Goal: Task Accomplishment & Management: Use online tool/utility

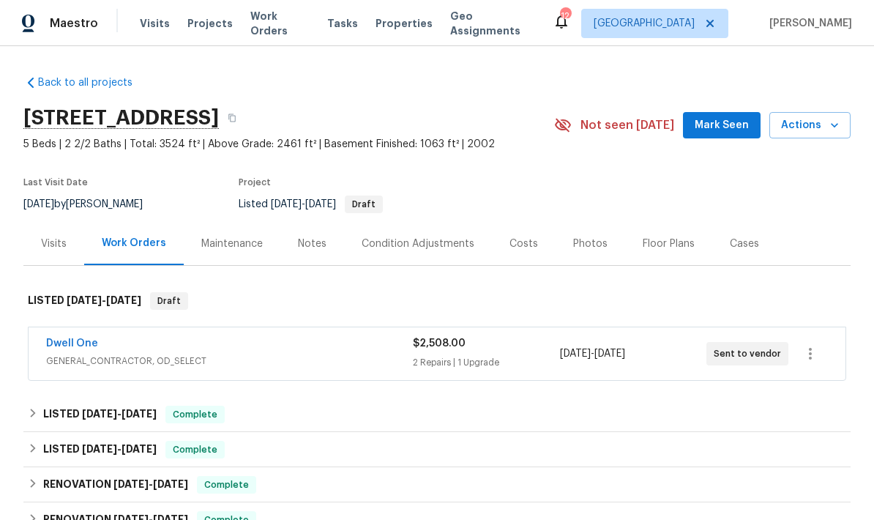
click at [739, 133] on span "Mark Seen" at bounding box center [722, 125] width 54 height 18
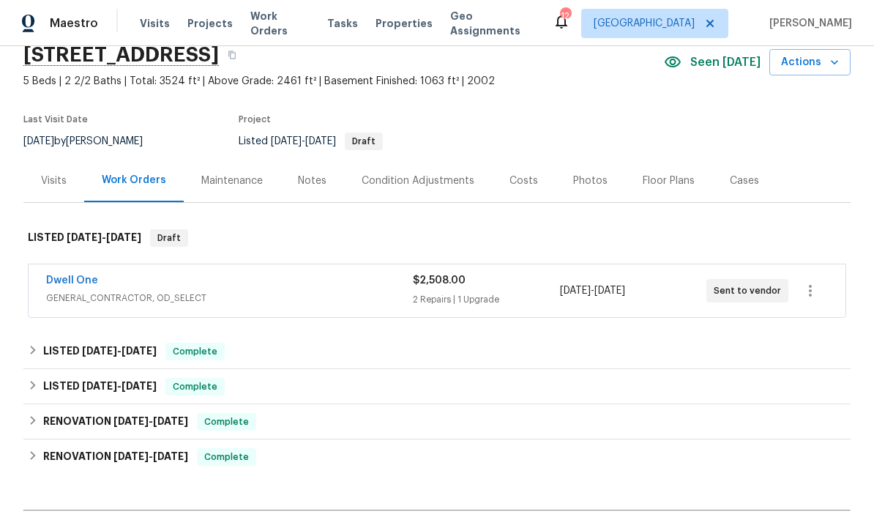
click at [232, 187] on div "Maintenance" at bounding box center [231, 180] width 61 height 15
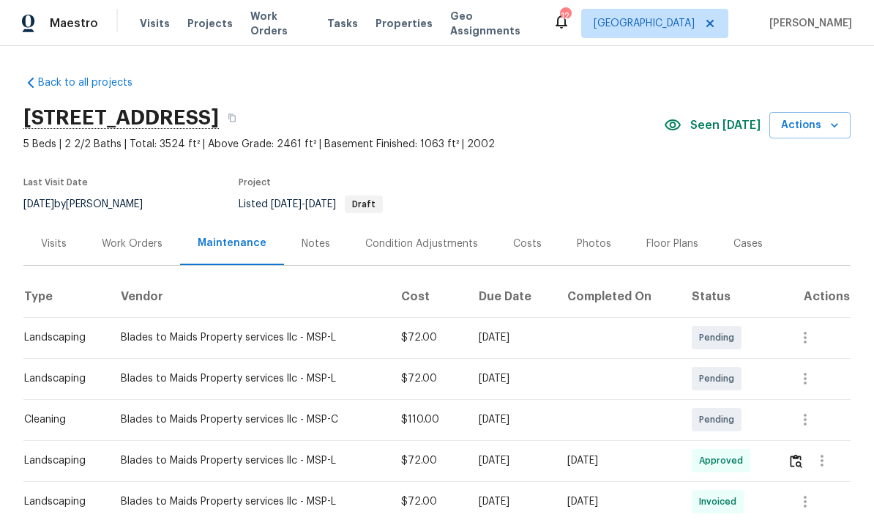
click at [137, 245] on div "Work Orders" at bounding box center [132, 243] width 61 height 15
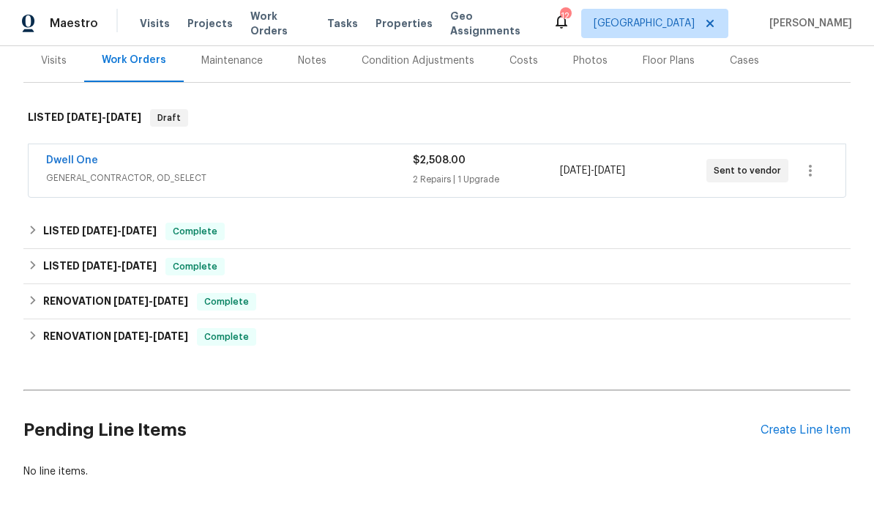
scroll to position [182, 0]
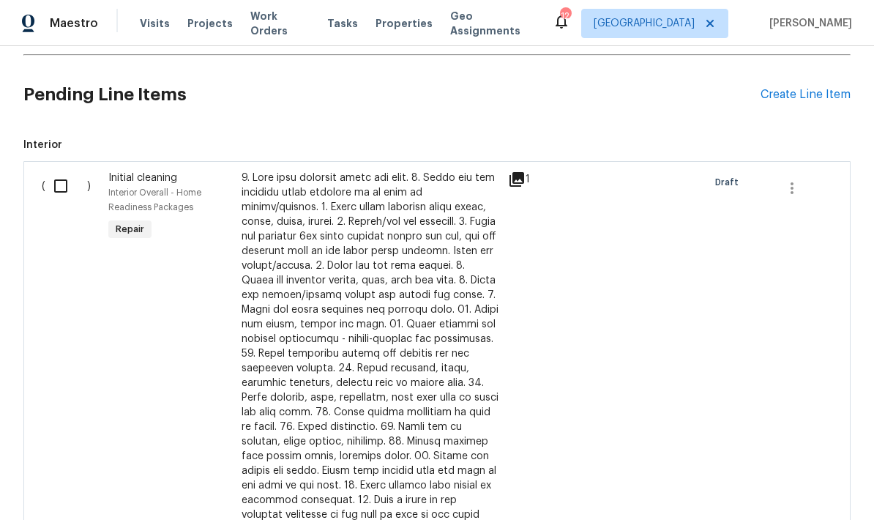
scroll to position [451, 0]
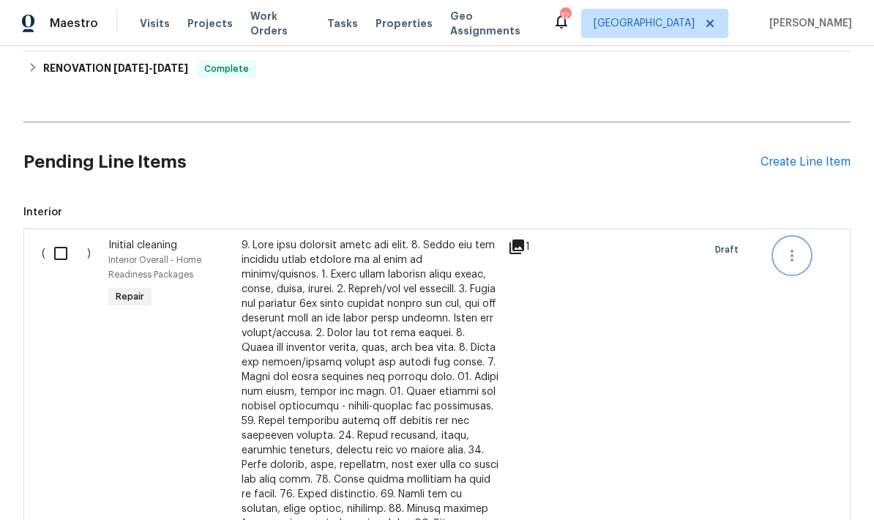
click at [794, 258] on icon "button" at bounding box center [792, 256] width 18 height 18
click at [755, 384] on div at bounding box center [437, 260] width 874 height 520
click at [62, 251] on input "checkbox" at bounding box center [66, 253] width 42 height 31
checkbox input "true"
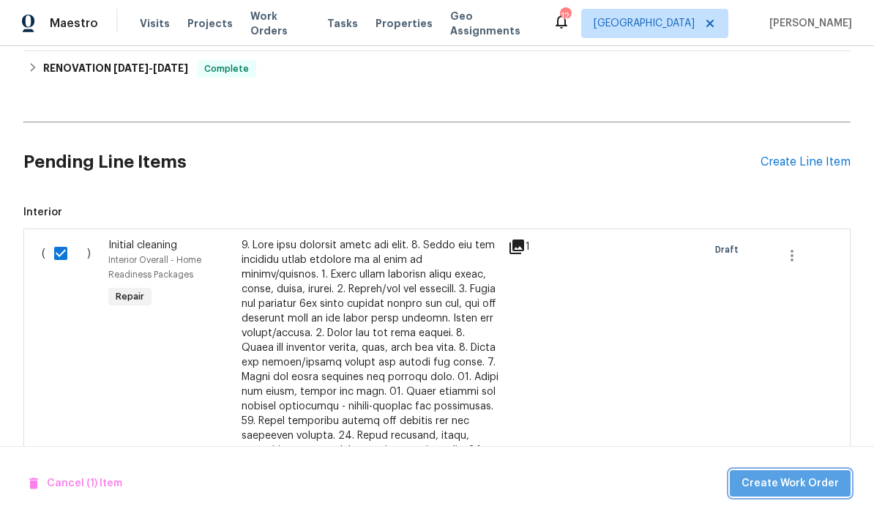
click at [826, 477] on span "Create Work Order" at bounding box center [790, 483] width 97 height 18
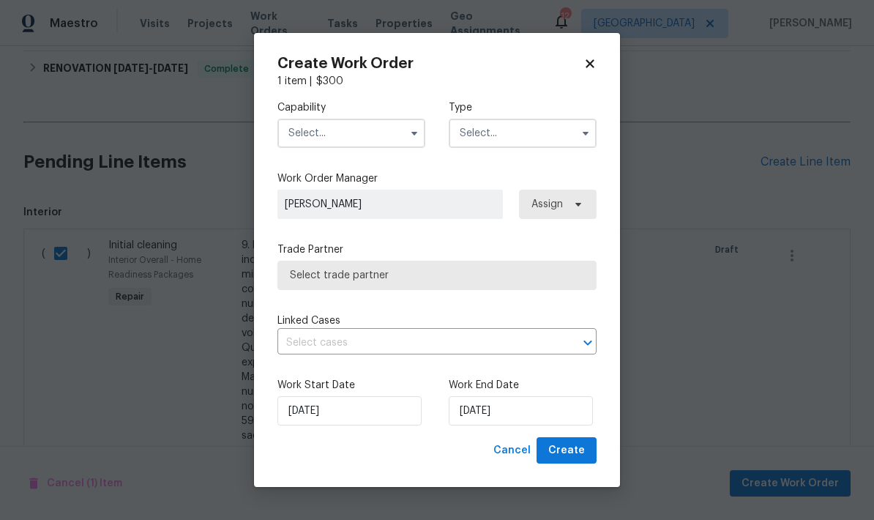
click at [386, 135] on input "text" at bounding box center [351, 133] width 148 height 29
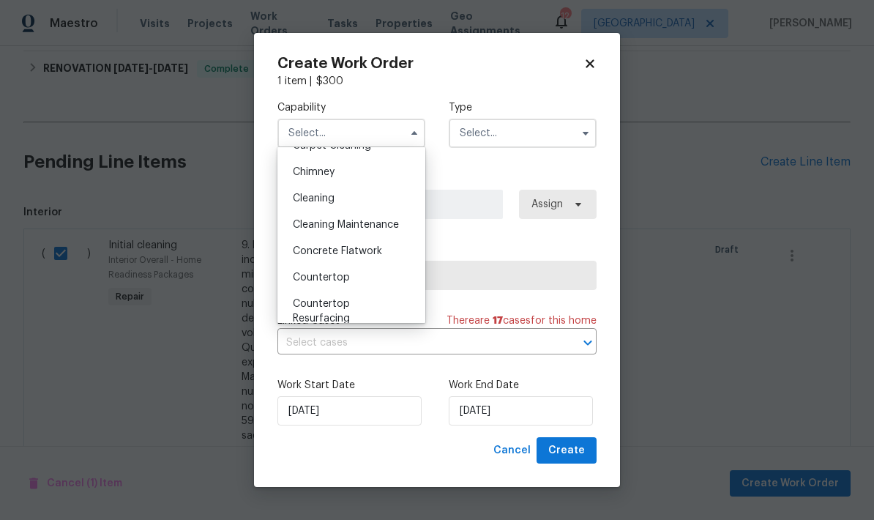
scroll to position [176, 0]
click at [349, 201] on div "Cleaning" at bounding box center [351, 199] width 141 height 26
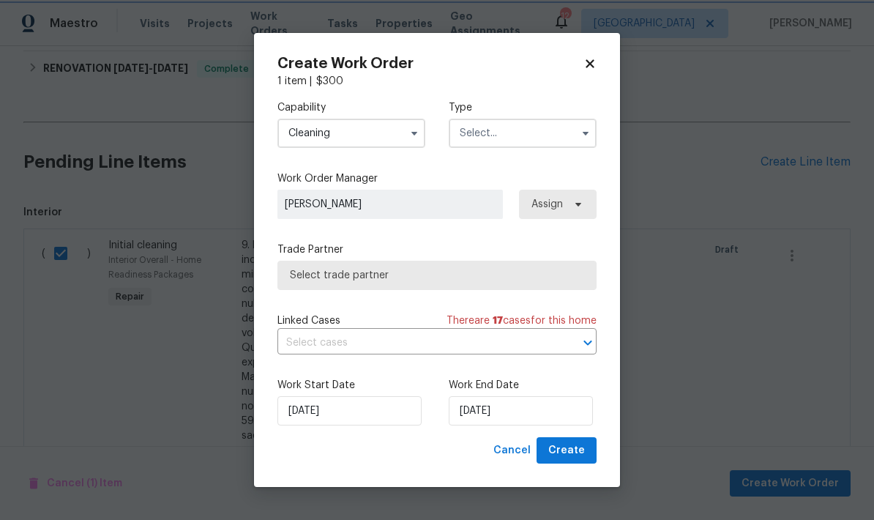
type input "Cleaning"
click at [556, 141] on input "text" at bounding box center [523, 133] width 148 height 29
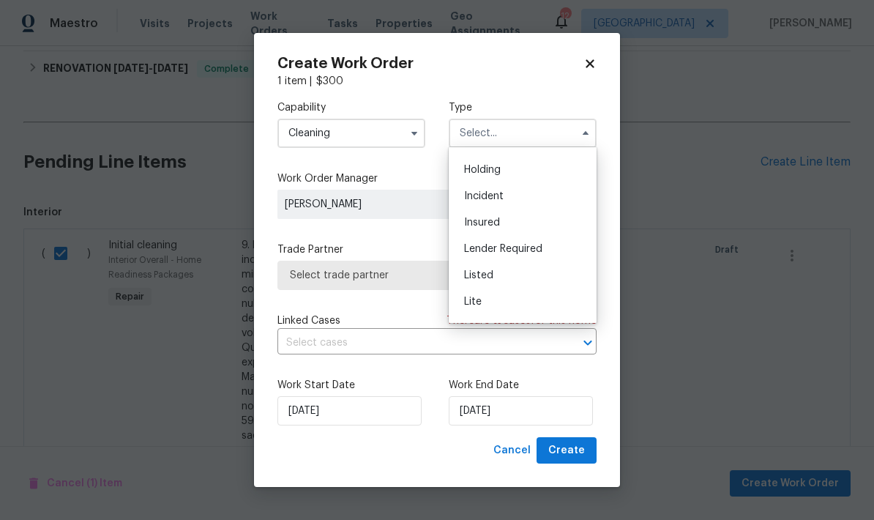
scroll to position [111, 0]
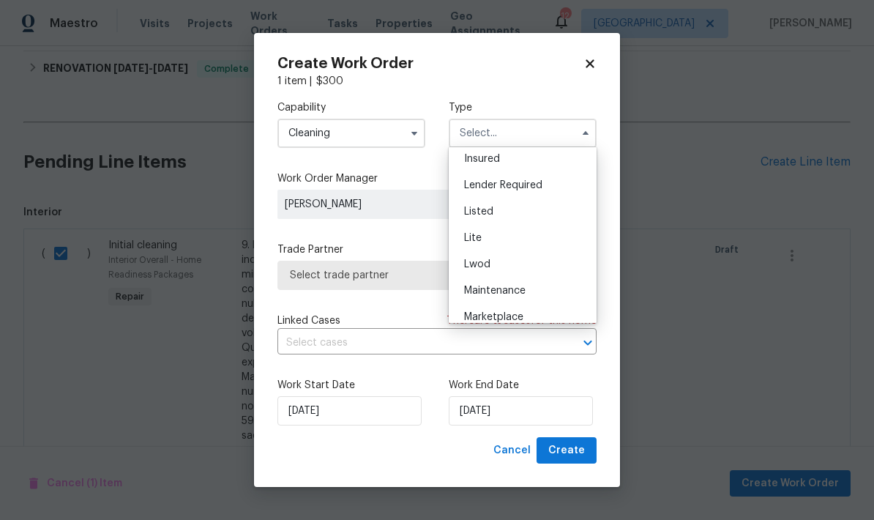
click at [496, 213] on div "Listed" at bounding box center [522, 211] width 141 height 26
type input "Listed"
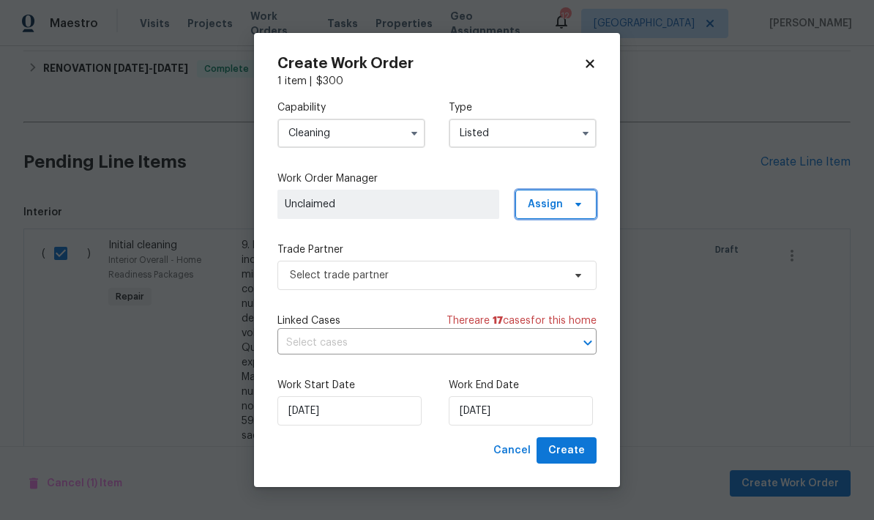
click at [585, 216] on span "Assign" at bounding box center [555, 204] width 81 height 29
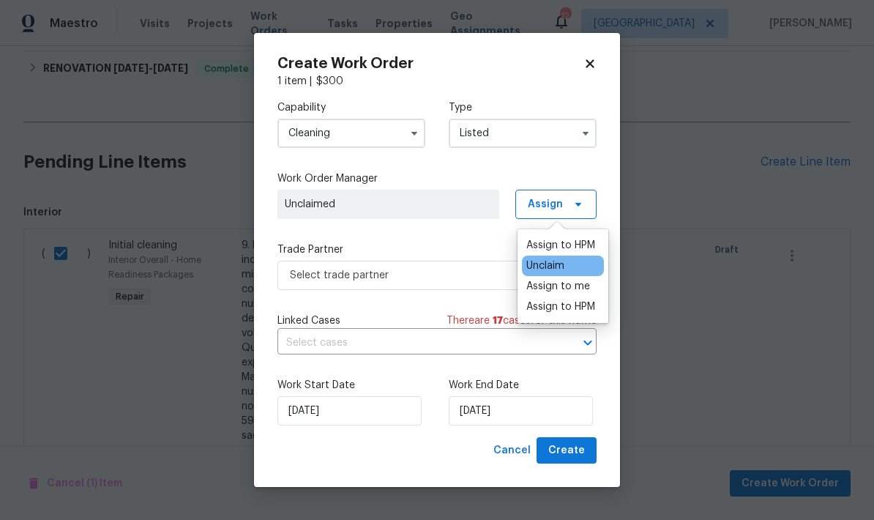
click at [572, 248] on div "Assign to HPM" at bounding box center [560, 245] width 69 height 15
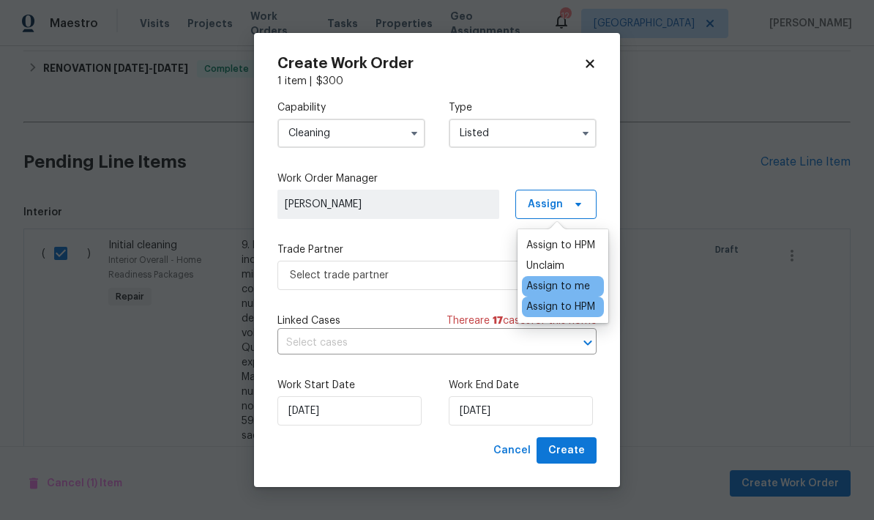
click at [478, 244] on label "Trade Partner" at bounding box center [436, 249] width 319 height 15
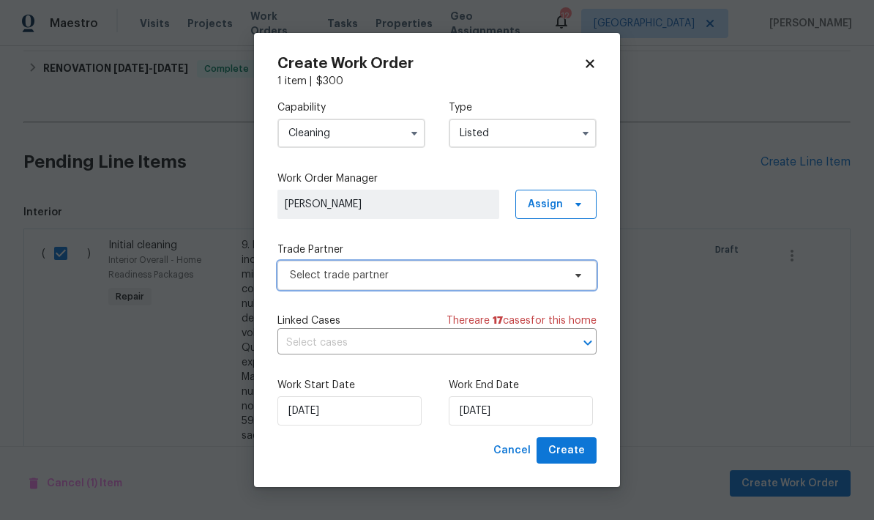
click at [572, 287] on span "Select trade partner" at bounding box center [436, 275] width 319 height 29
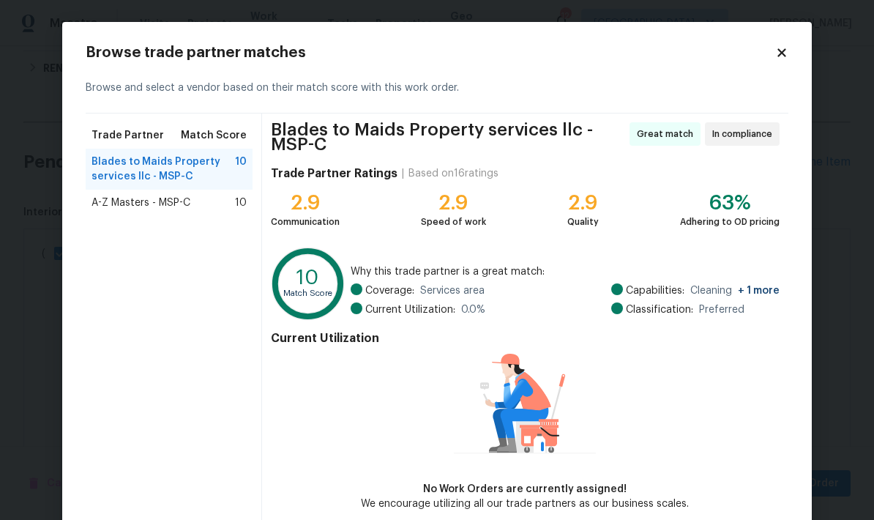
click at [205, 204] on div "A-Z Masters - MSP-C 10" at bounding box center [169, 202] width 155 height 15
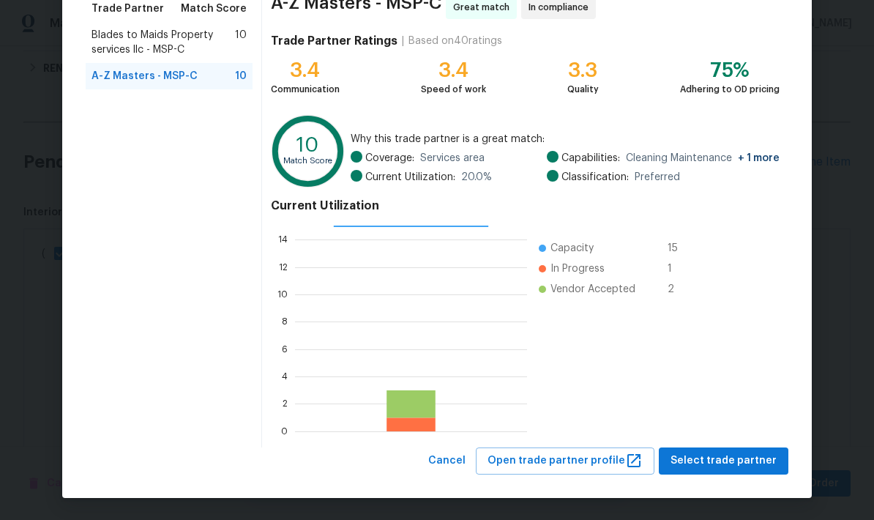
scroll to position [126, 0]
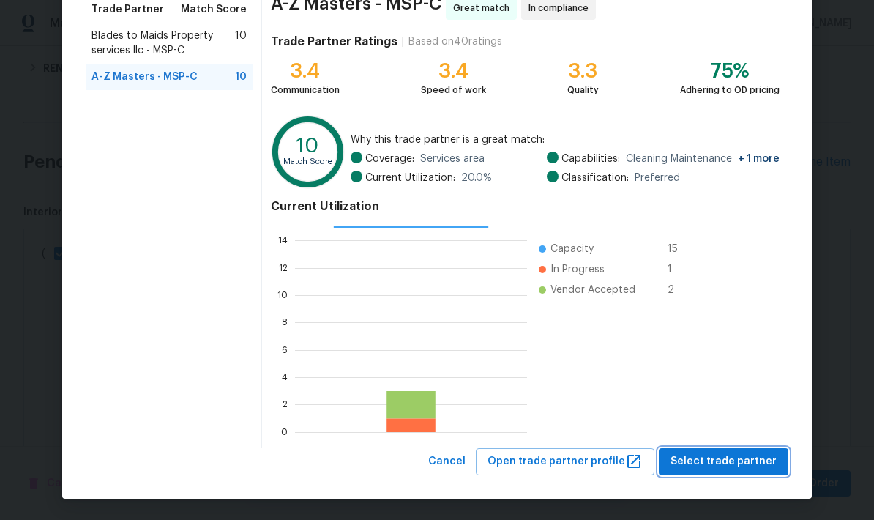
click at [755, 464] on span "Select trade partner" at bounding box center [724, 461] width 106 height 18
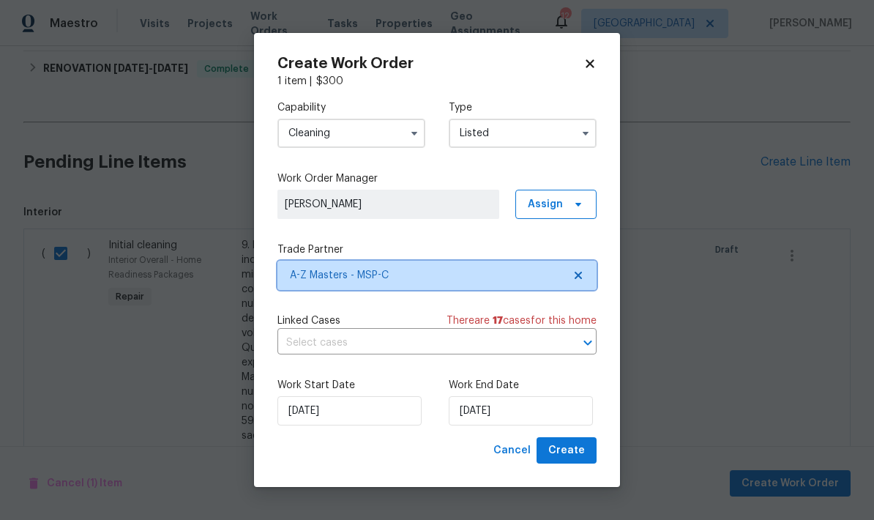
scroll to position [0, 0]
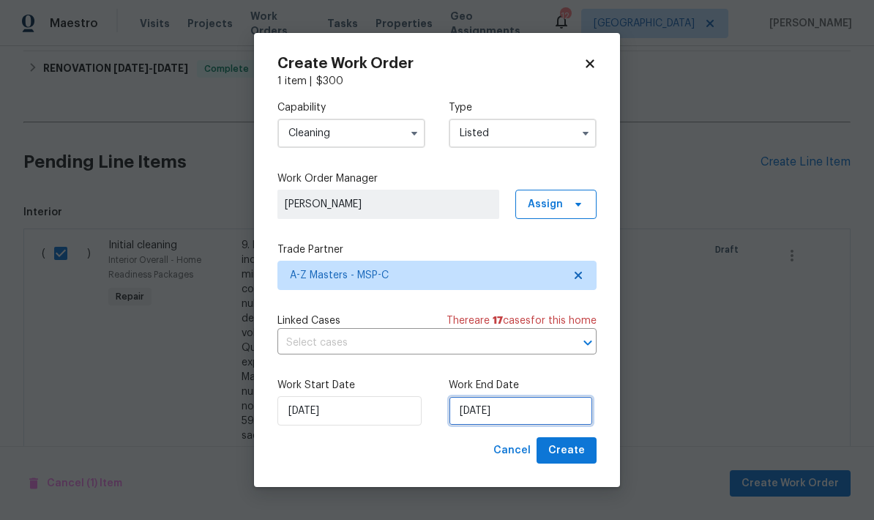
click at [532, 409] on input "[DATE]" at bounding box center [521, 410] width 144 height 29
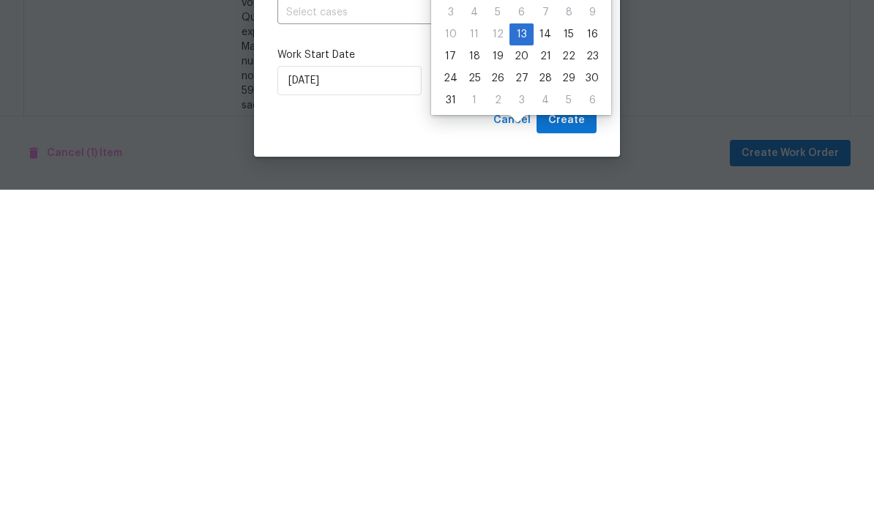
scroll to position [59, 0]
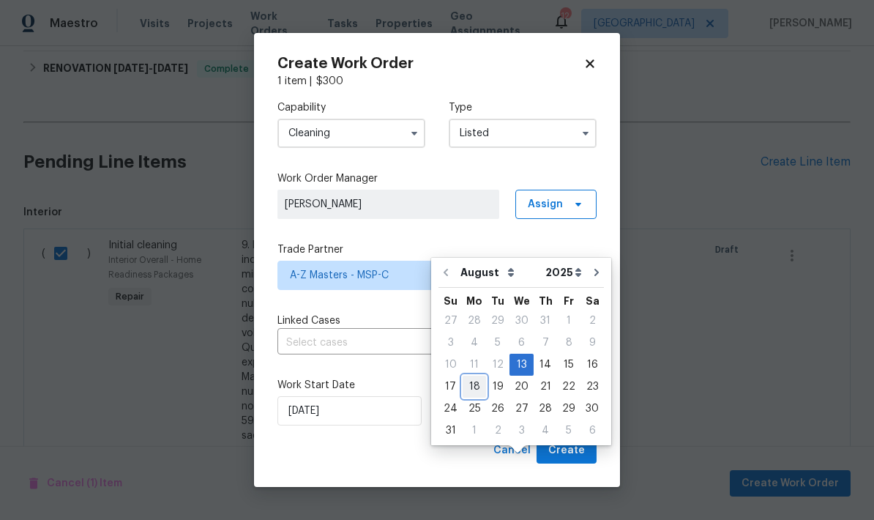
click at [474, 376] on div "18" at bounding box center [474, 386] width 23 height 20
type input "[DATE]"
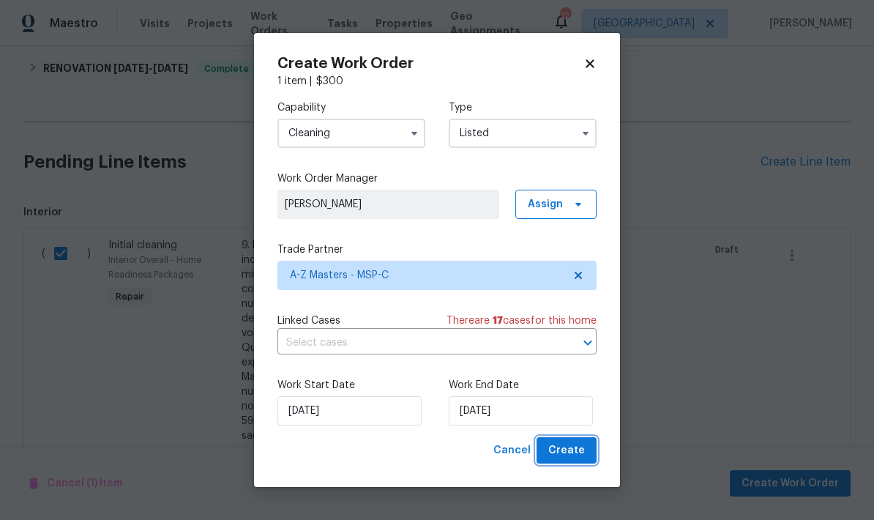
click at [586, 463] on button "Create" at bounding box center [567, 450] width 60 height 27
checkbox input "false"
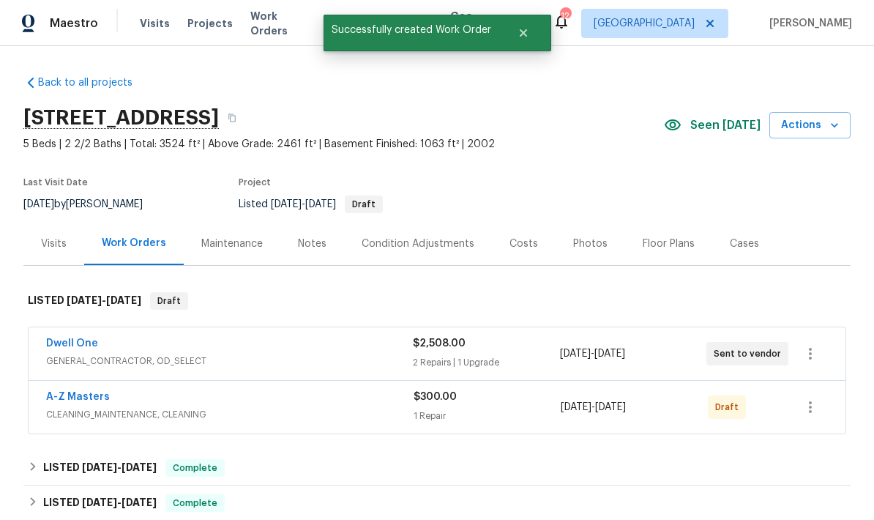
scroll to position [0, 0]
click at [811, 401] on icon "button" at bounding box center [810, 407] width 3 height 12
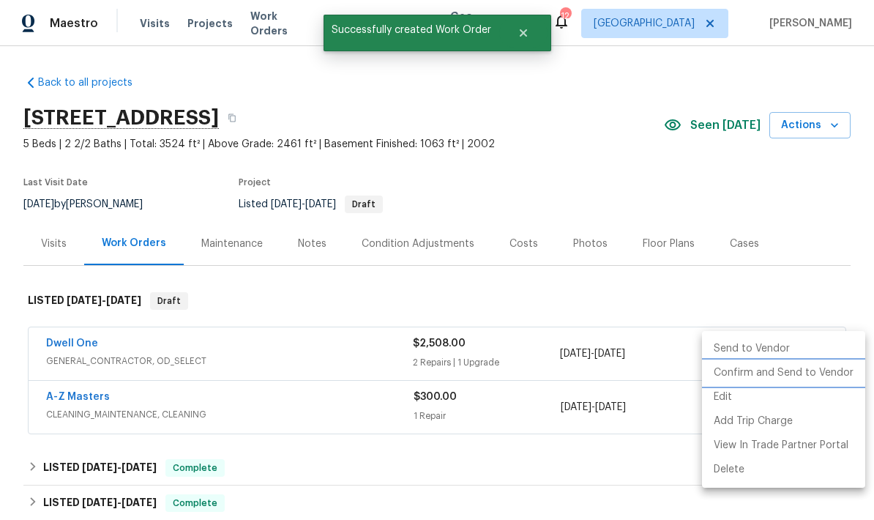
click at [810, 377] on li "Confirm and Send to Vendor" at bounding box center [783, 373] width 163 height 24
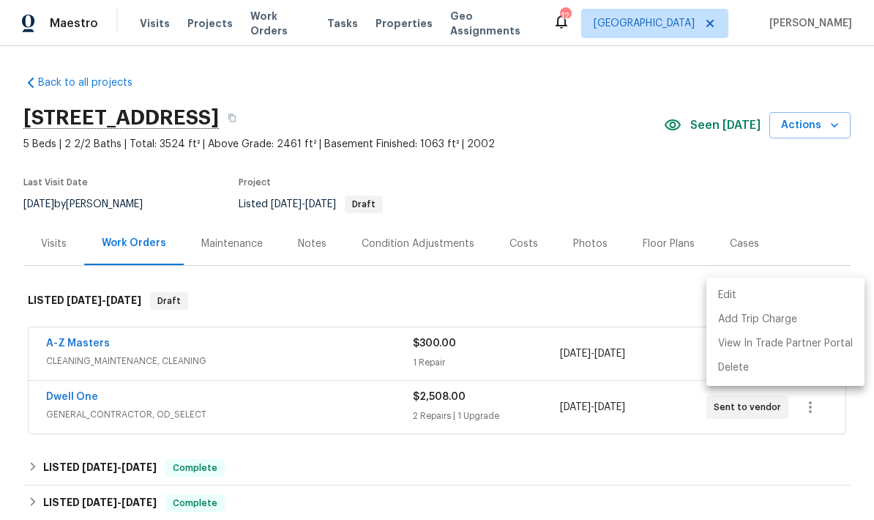
click at [96, 285] on div at bounding box center [437, 260] width 874 height 520
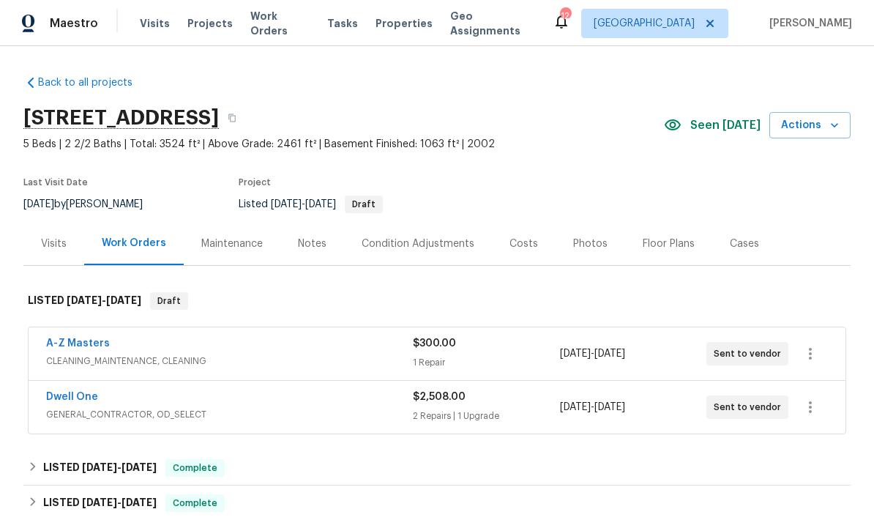
click at [94, 338] on link "A-Z Masters" at bounding box center [78, 343] width 64 height 10
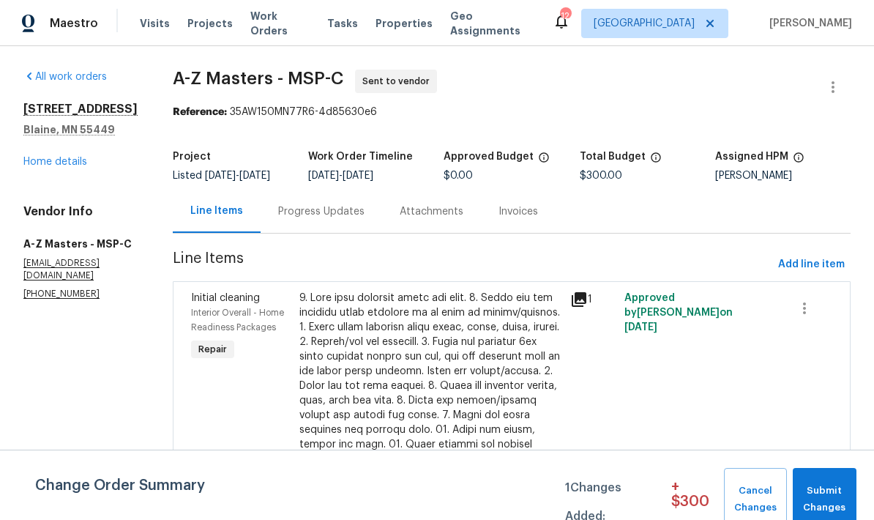
click at [831, 493] on span "Submit Changes" at bounding box center [824, 499] width 49 height 34
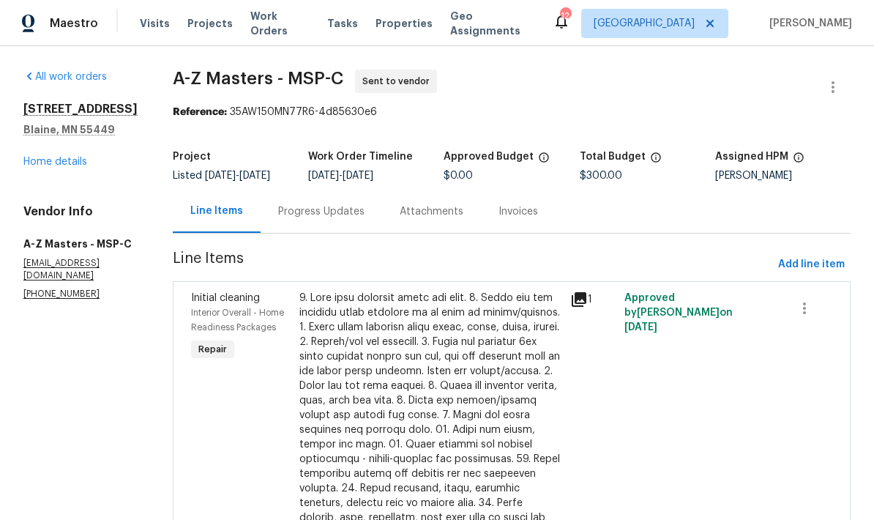
click at [283, 215] on div "Progress Updates" at bounding box center [321, 211] width 86 height 15
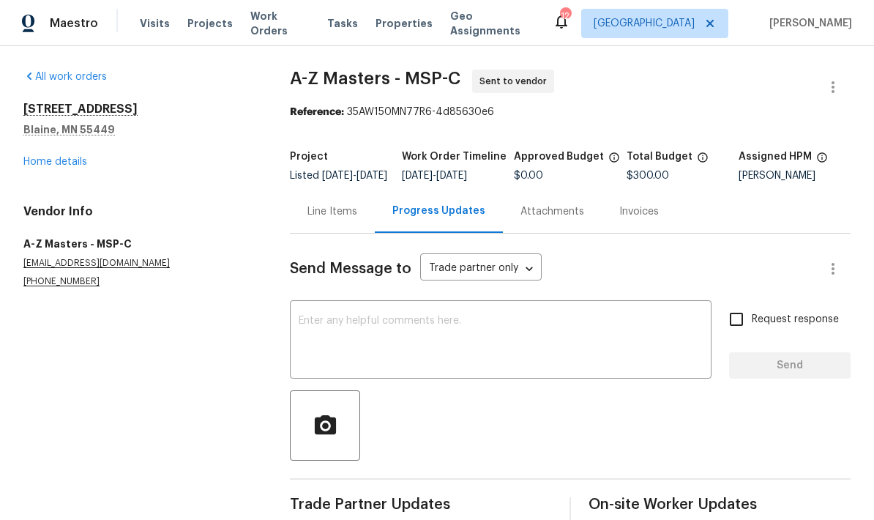
click at [576, 352] on textarea at bounding box center [501, 341] width 404 height 51
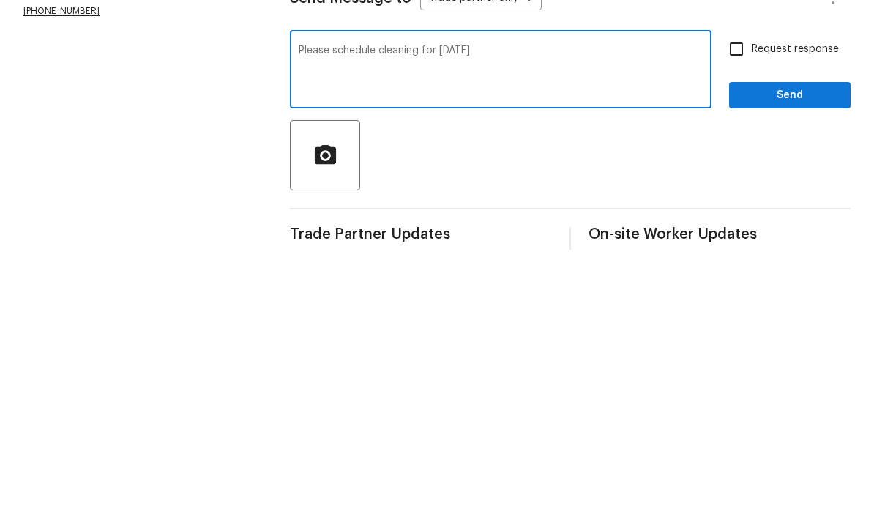
scroll to position [35, 0]
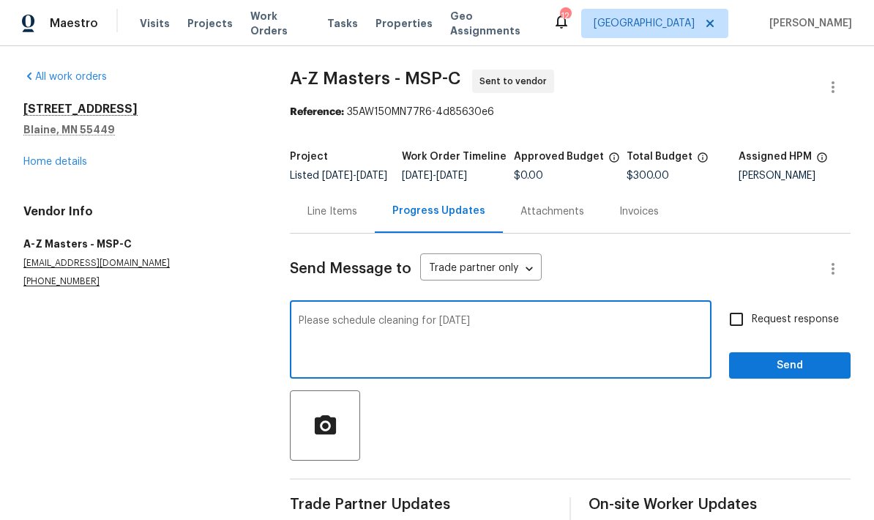
type textarea "Please schedule cleaning for Monday 8/18"
click at [817, 356] on span "Send" at bounding box center [790, 365] width 98 height 18
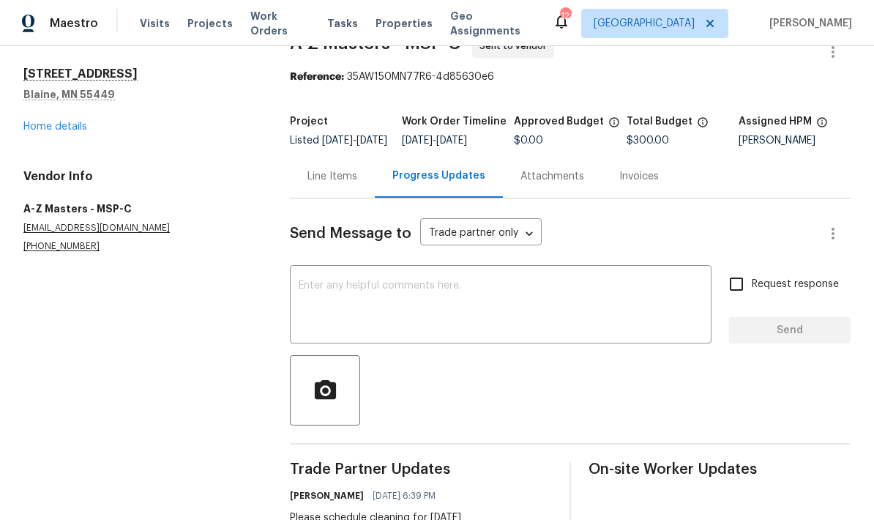
scroll to position [34, 0]
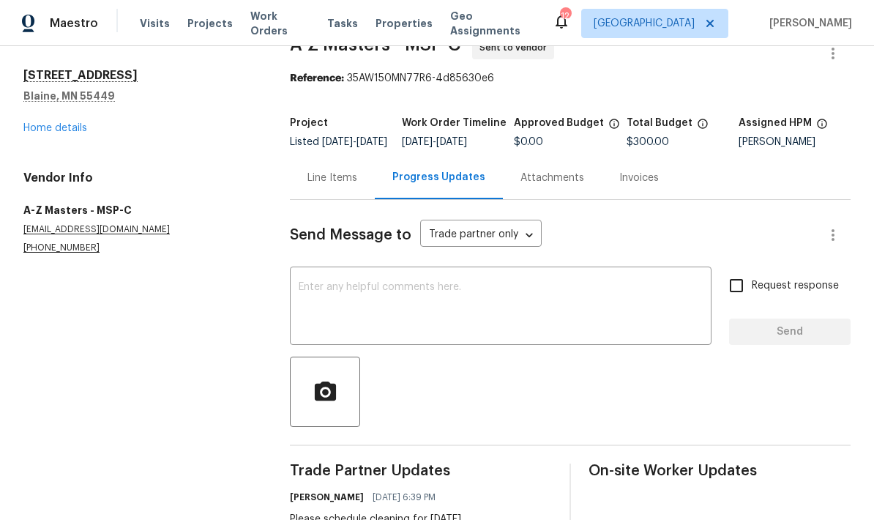
click at [72, 128] on link "Home details" at bounding box center [55, 128] width 64 height 10
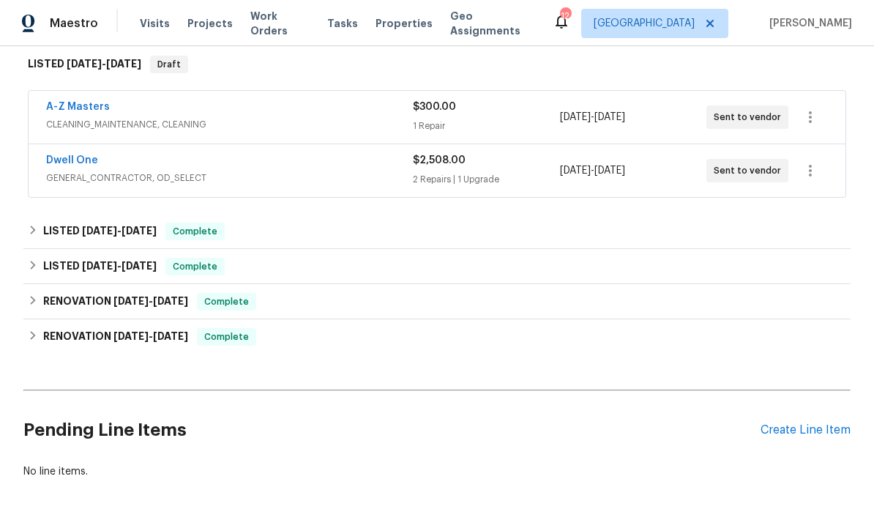
scroll to position [236, 0]
click at [90, 102] on link "A-Z Masters" at bounding box center [78, 107] width 64 height 10
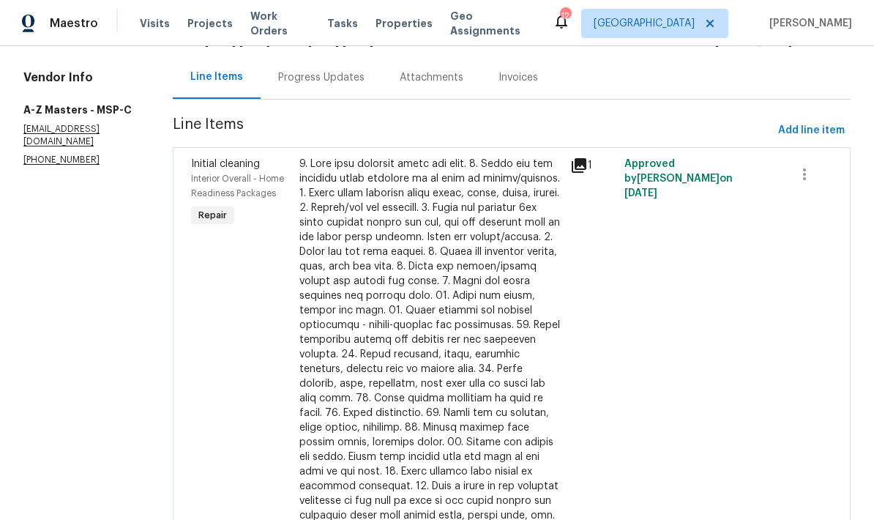
scroll to position [132, 0]
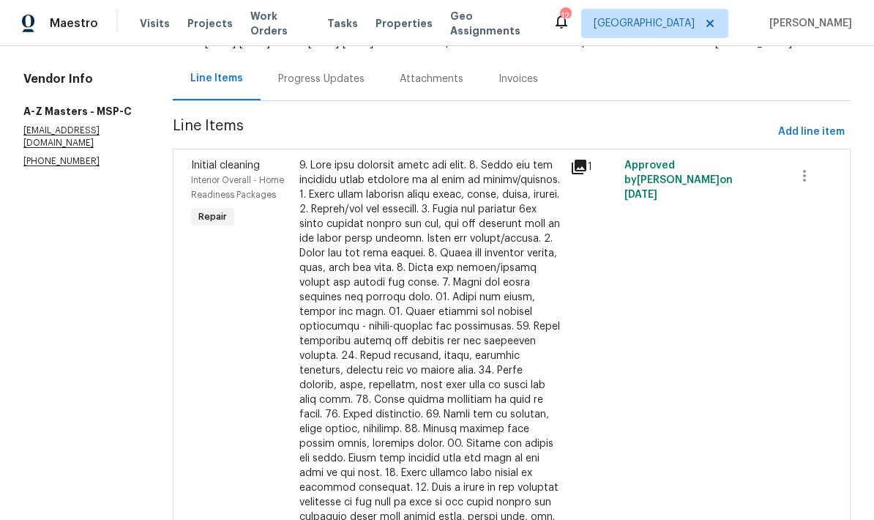
click at [395, 285] on div at bounding box center [430, 355] width 262 height 395
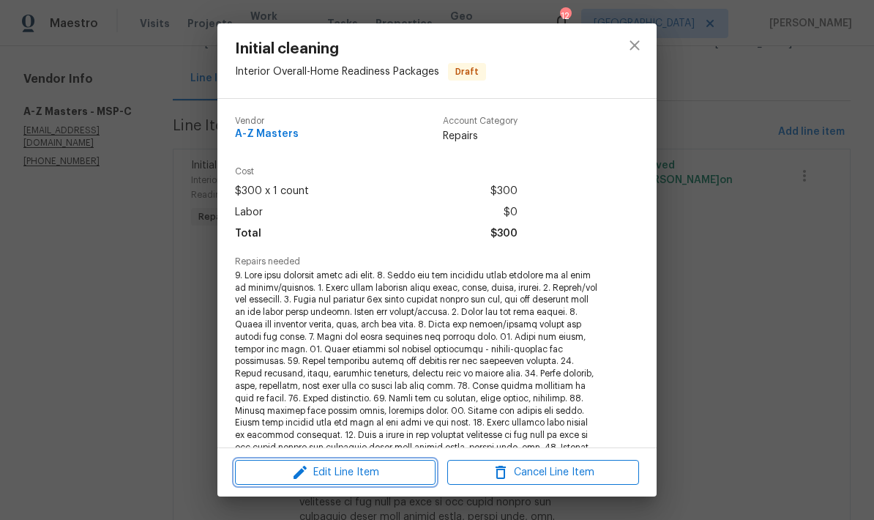
click at [396, 477] on span "Edit Line Item" at bounding box center [335, 472] width 192 height 18
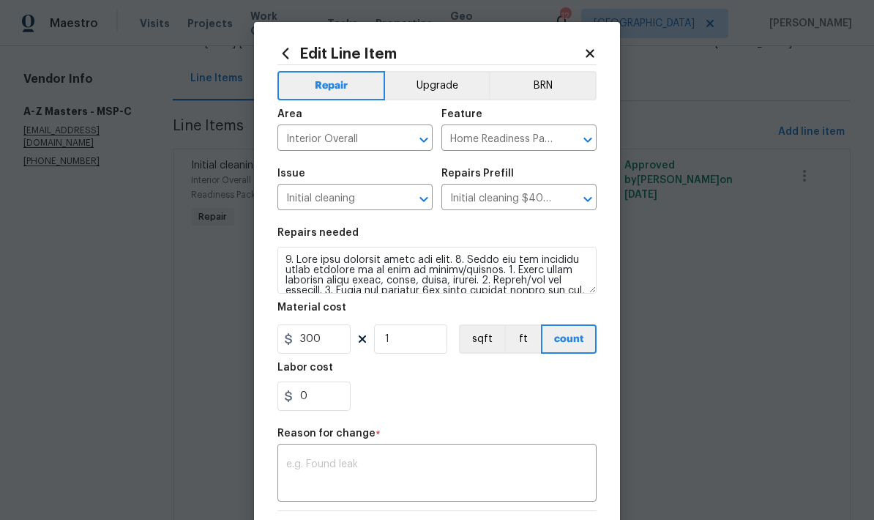
click at [461, 88] on button "Upgrade" at bounding box center [437, 85] width 105 height 29
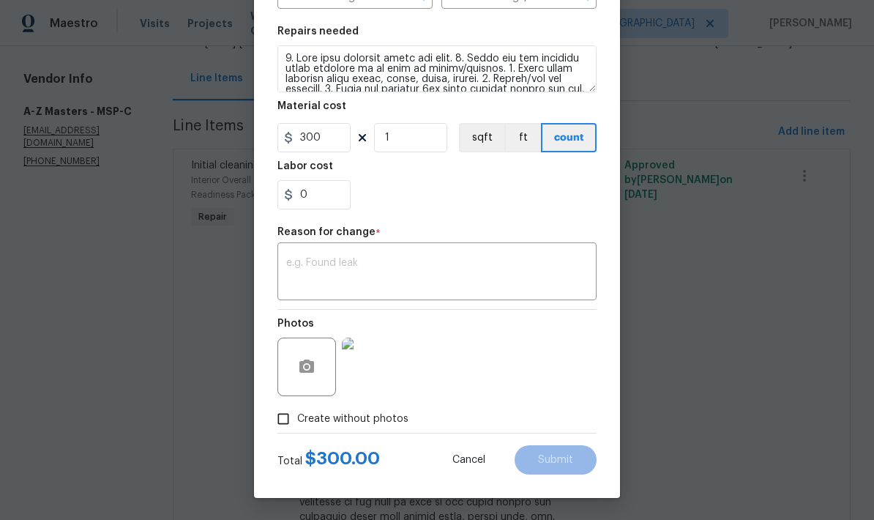
scroll to position [204, 0]
click at [507, 275] on textarea at bounding box center [437, 273] width 302 height 31
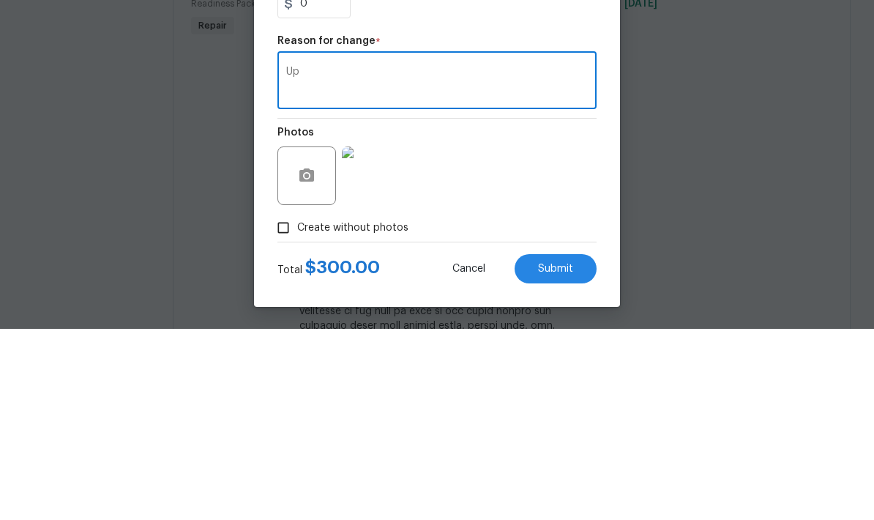
type textarea "U"
click at [551, 310] on div "Photos" at bounding box center [436, 357] width 319 height 95
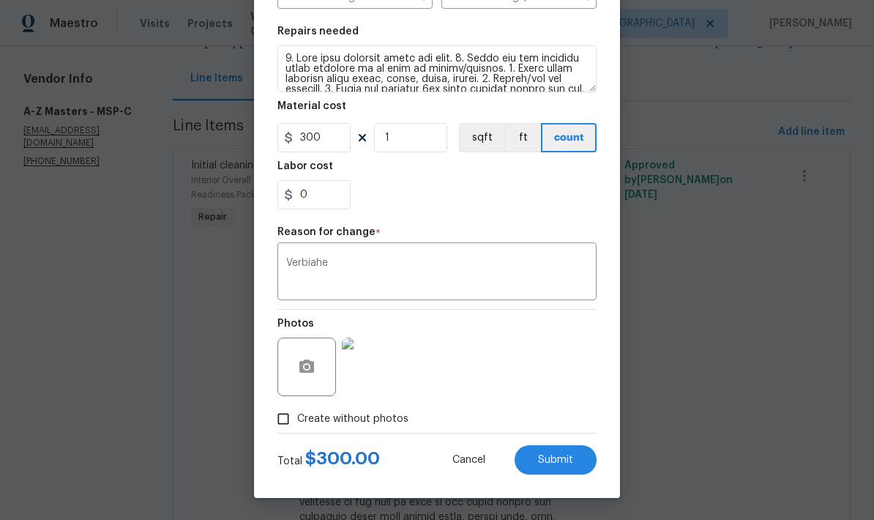
click at [366, 265] on textarea "Verbiahe" at bounding box center [437, 273] width 302 height 31
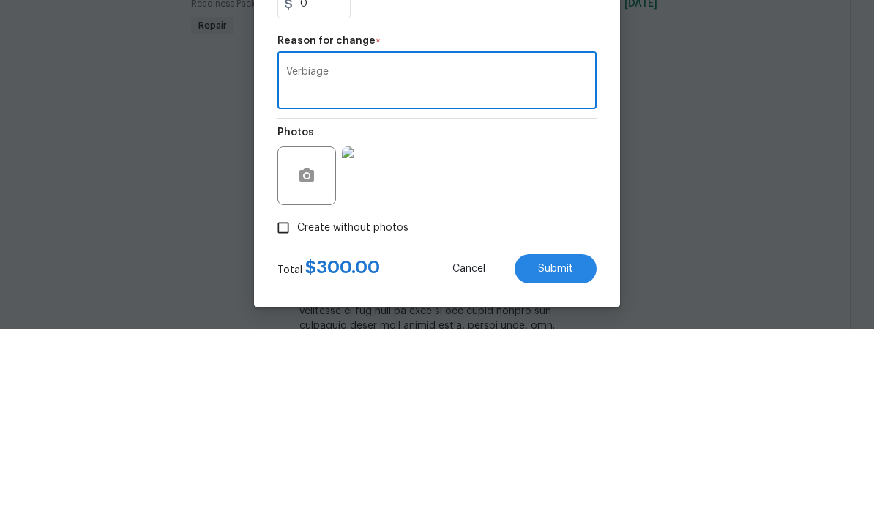
type textarea "Verbiage"
click at [479, 310] on div "Photos" at bounding box center [436, 357] width 319 height 95
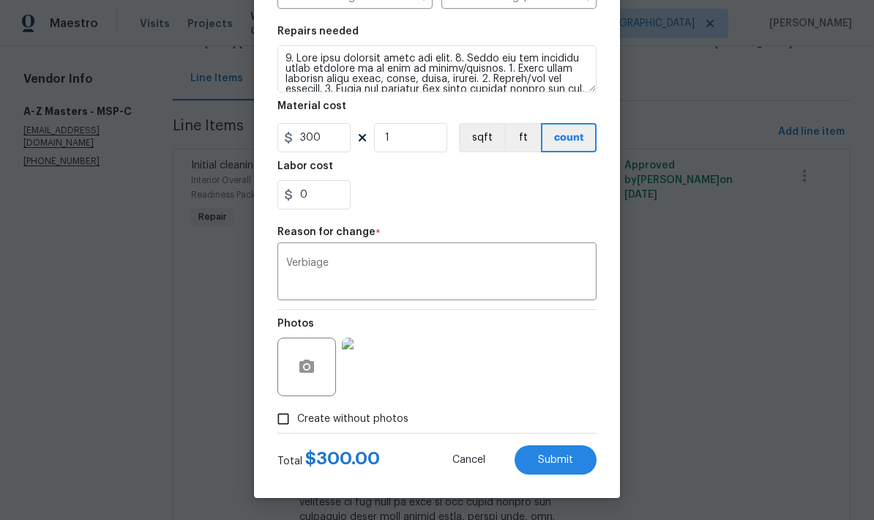
click at [572, 459] on span "Submit" at bounding box center [555, 460] width 35 height 11
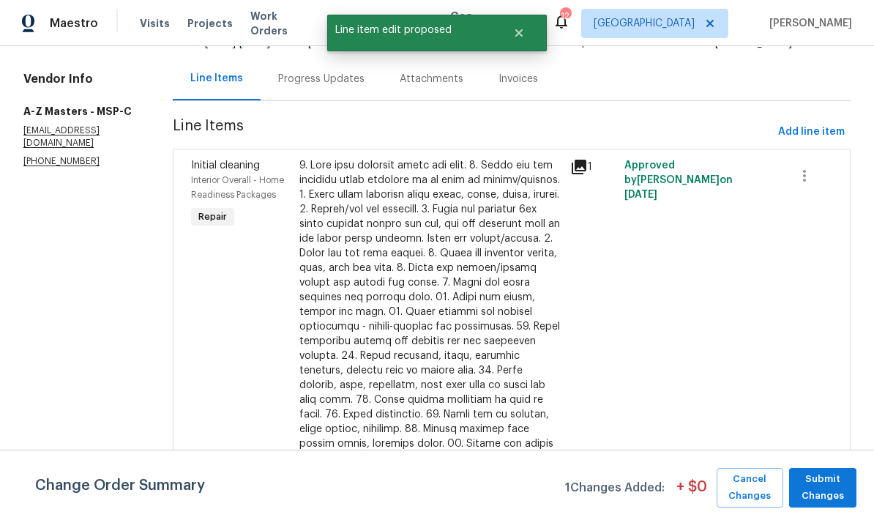
scroll to position [0, 0]
click at [837, 485] on span "Submit Changes" at bounding box center [822, 488] width 53 height 34
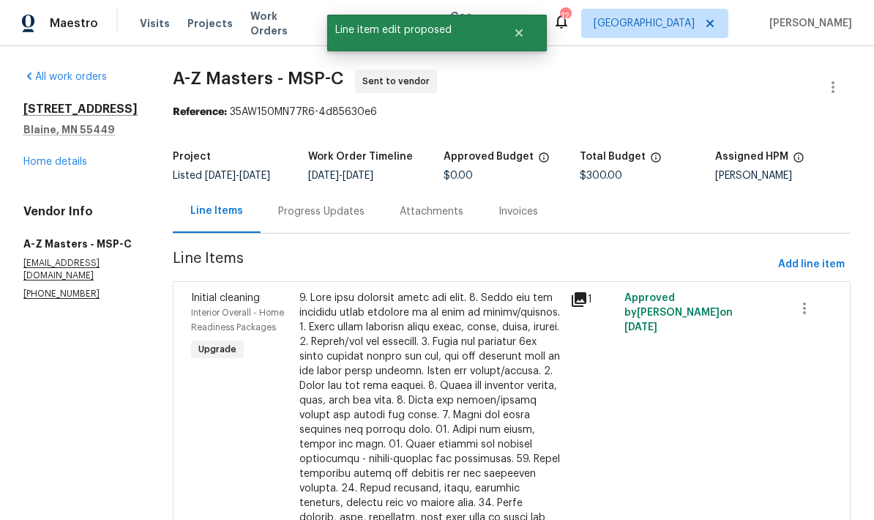
click at [32, 166] on link "Home details" at bounding box center [55, 162] width 64 height 10
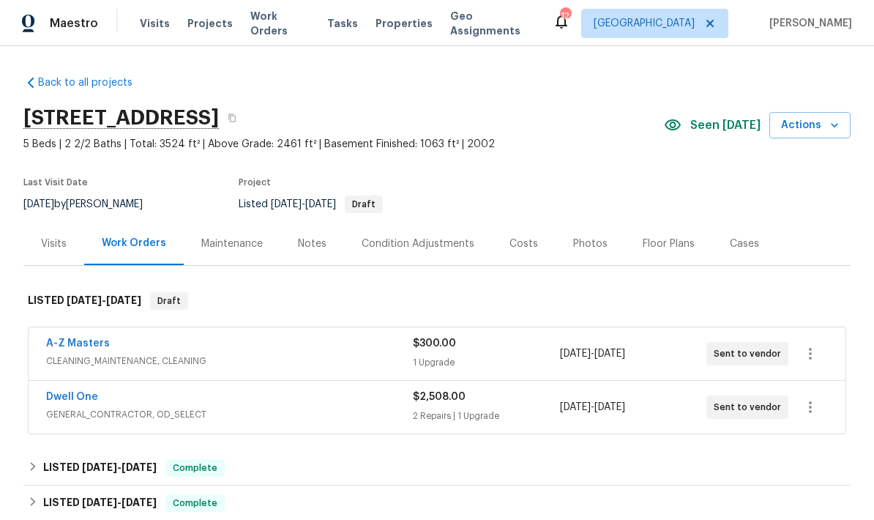
click at [446, 392] on span "$2,508.00" at bounding box center [439, 397] width 53 height 10
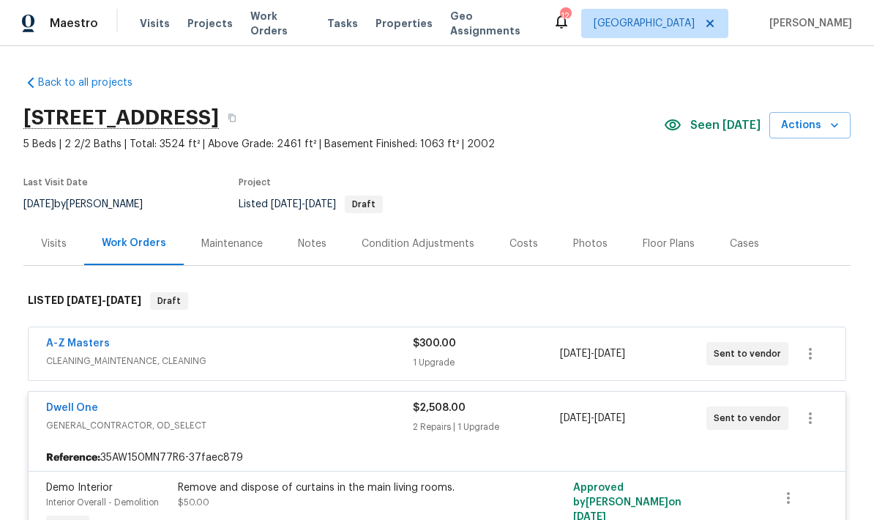
click at [72, 403] on link "Dwell One" at bounding box center [72, 408] width 52 height 10
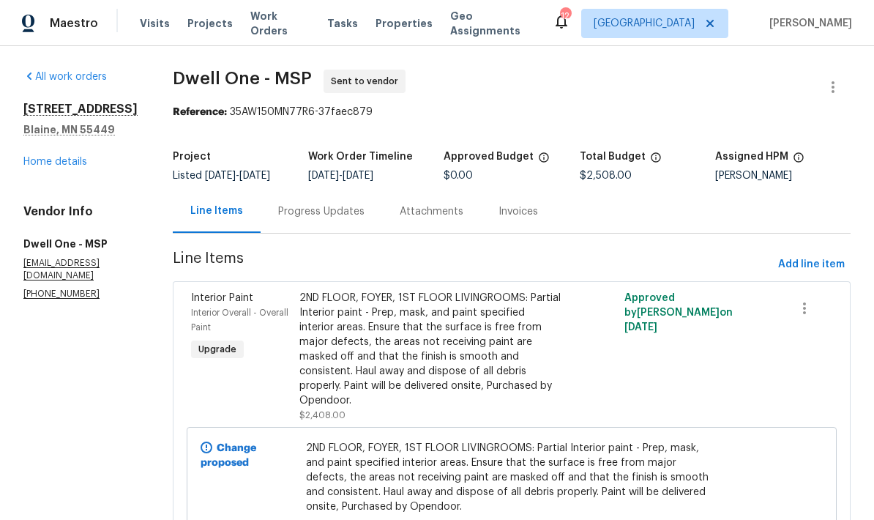
click at [61, 167] on link "Home details" at bounding box center [55, 162] width 64 height 10
